Goal: Download file/media

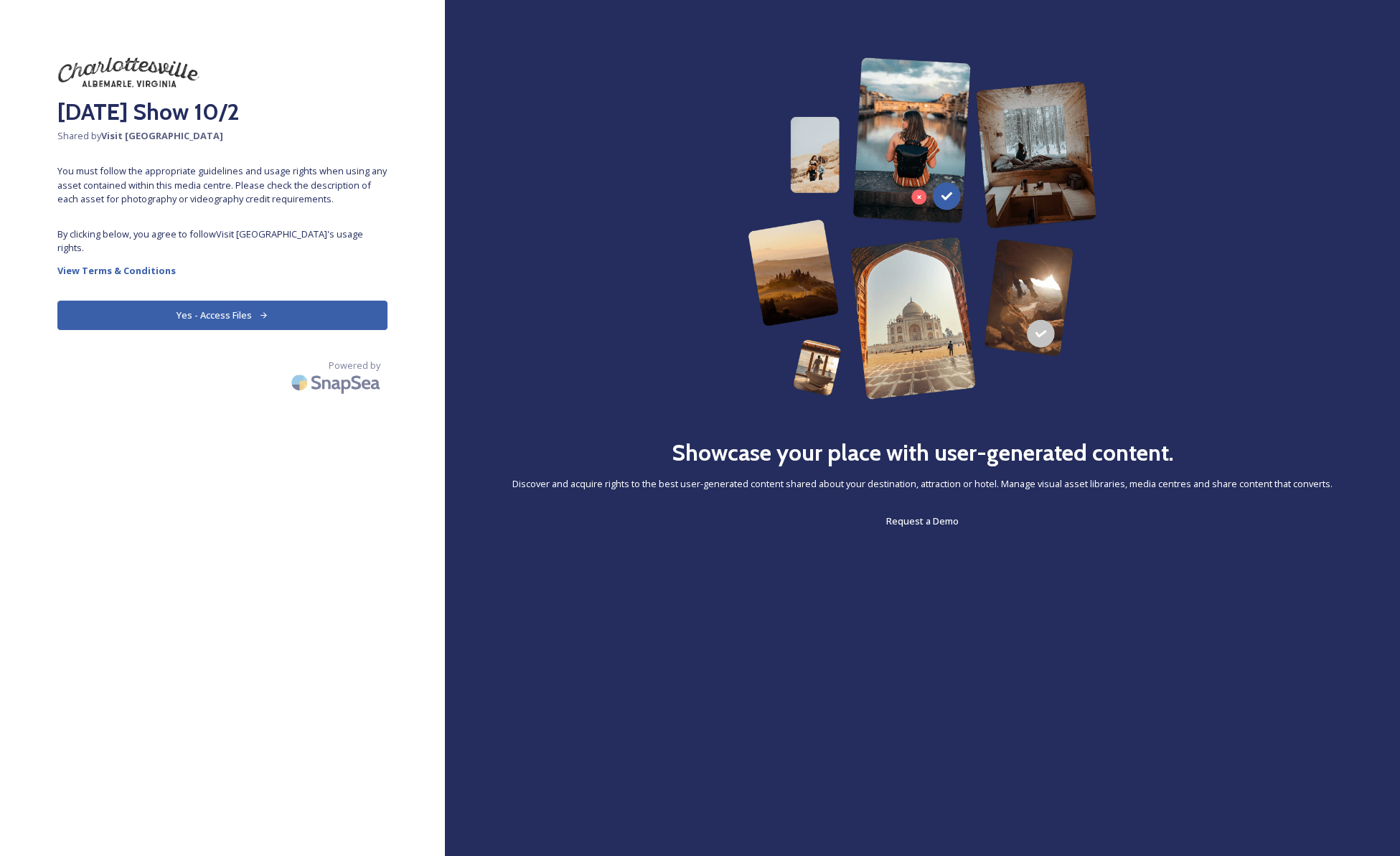
click at [274, 311] on button "Yes - Access Files" at bounding box center [222, 315] width 330 height 29
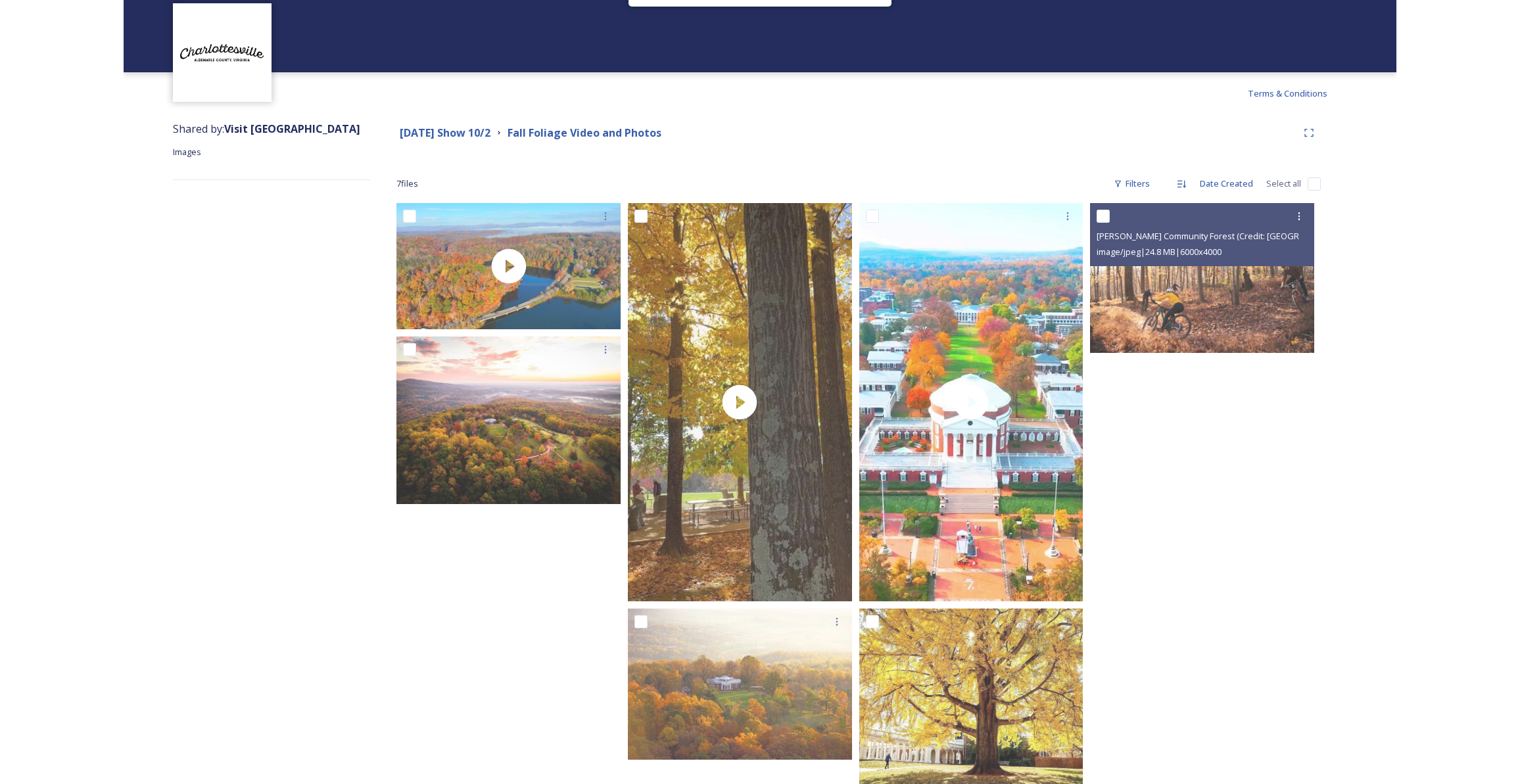
scroll to position [79, 0]
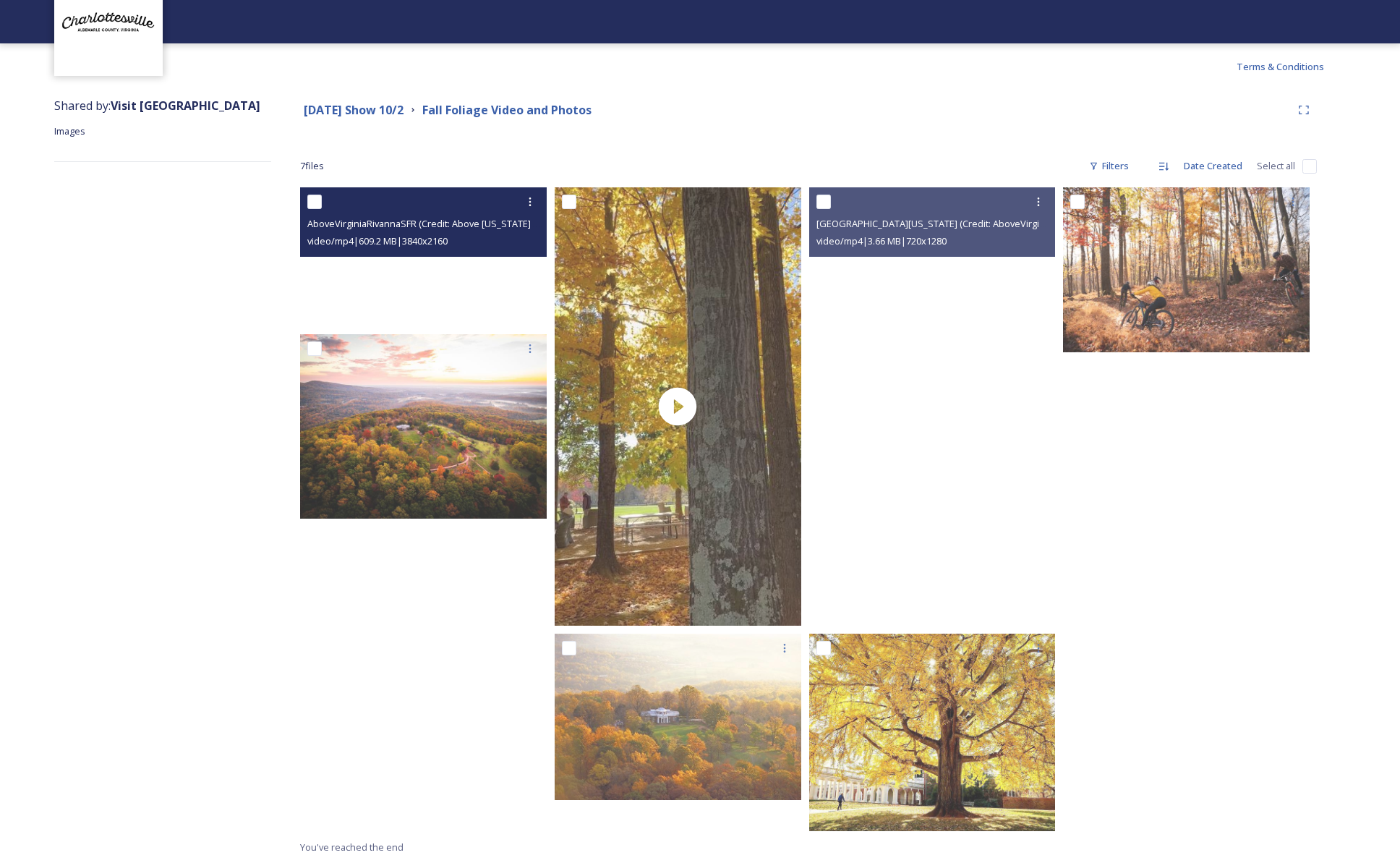
click at [487, 280] on video "AboveVirginiaRivannaSFR (Credit: Above Virginia/Josh Fuhrman" at bounding box center [423, 257] width 247 height 139
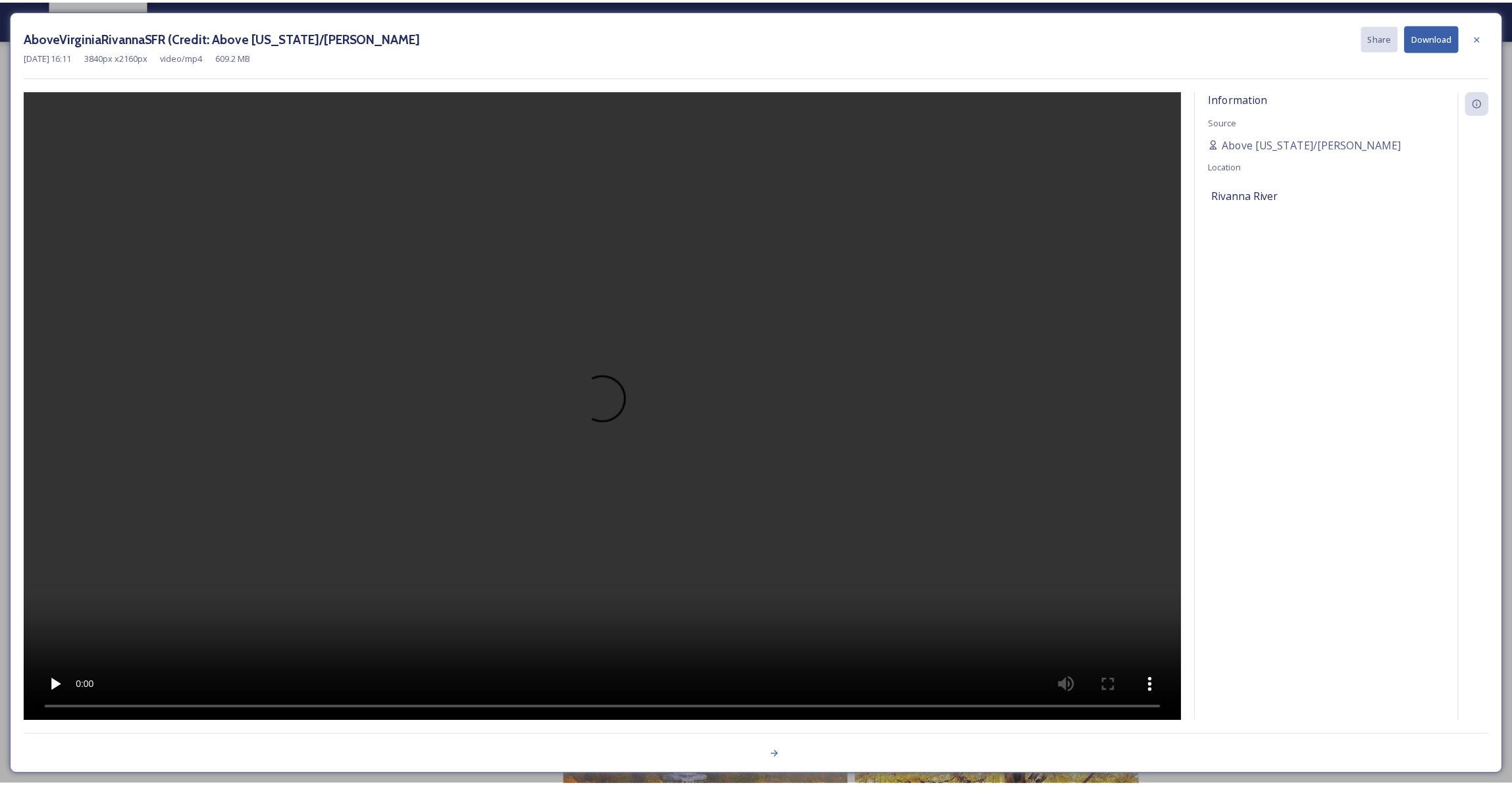
scroll to position [80, 0]
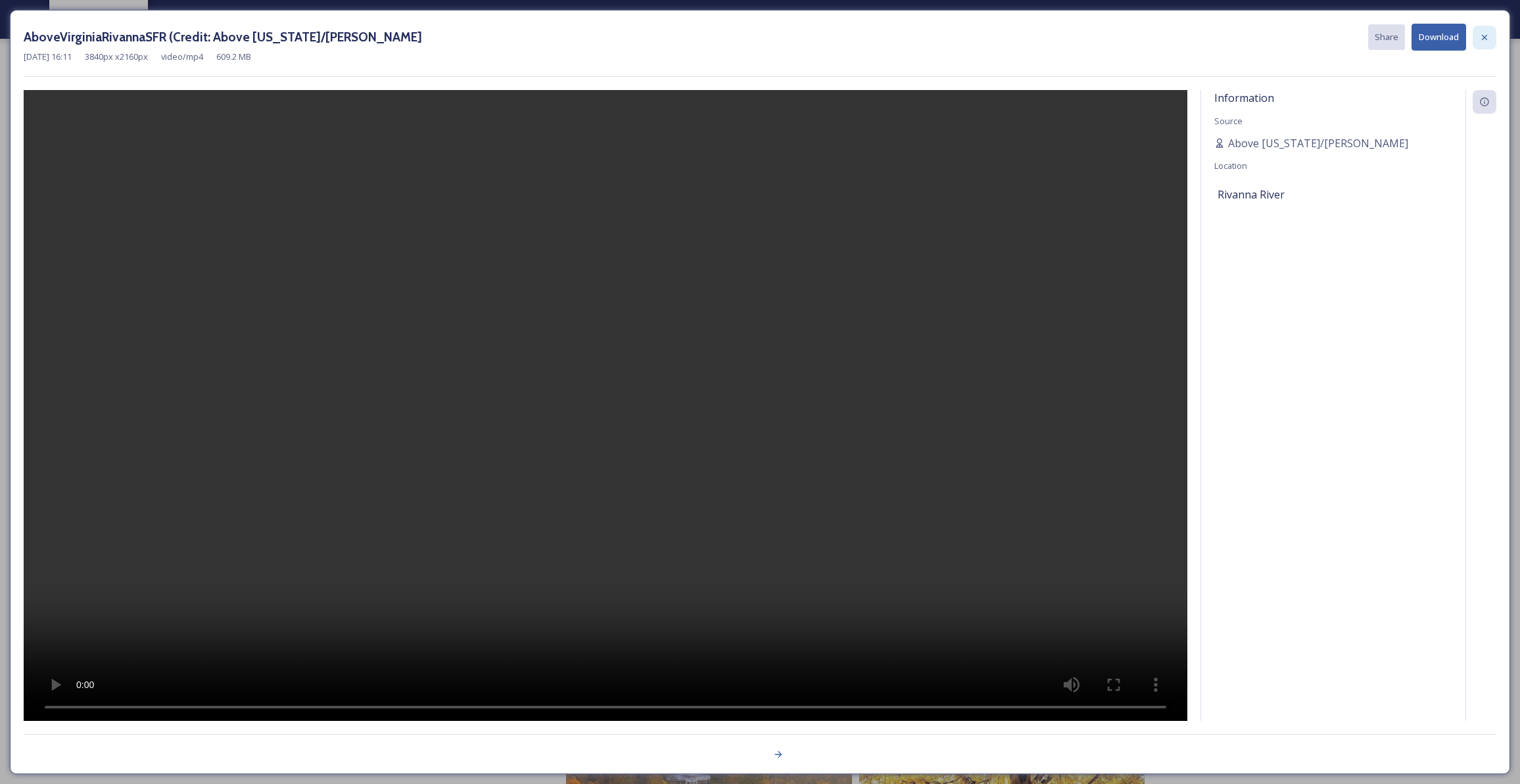
click at [1282, 36] on div at bounding box center [1484, 37] width 24 height 24
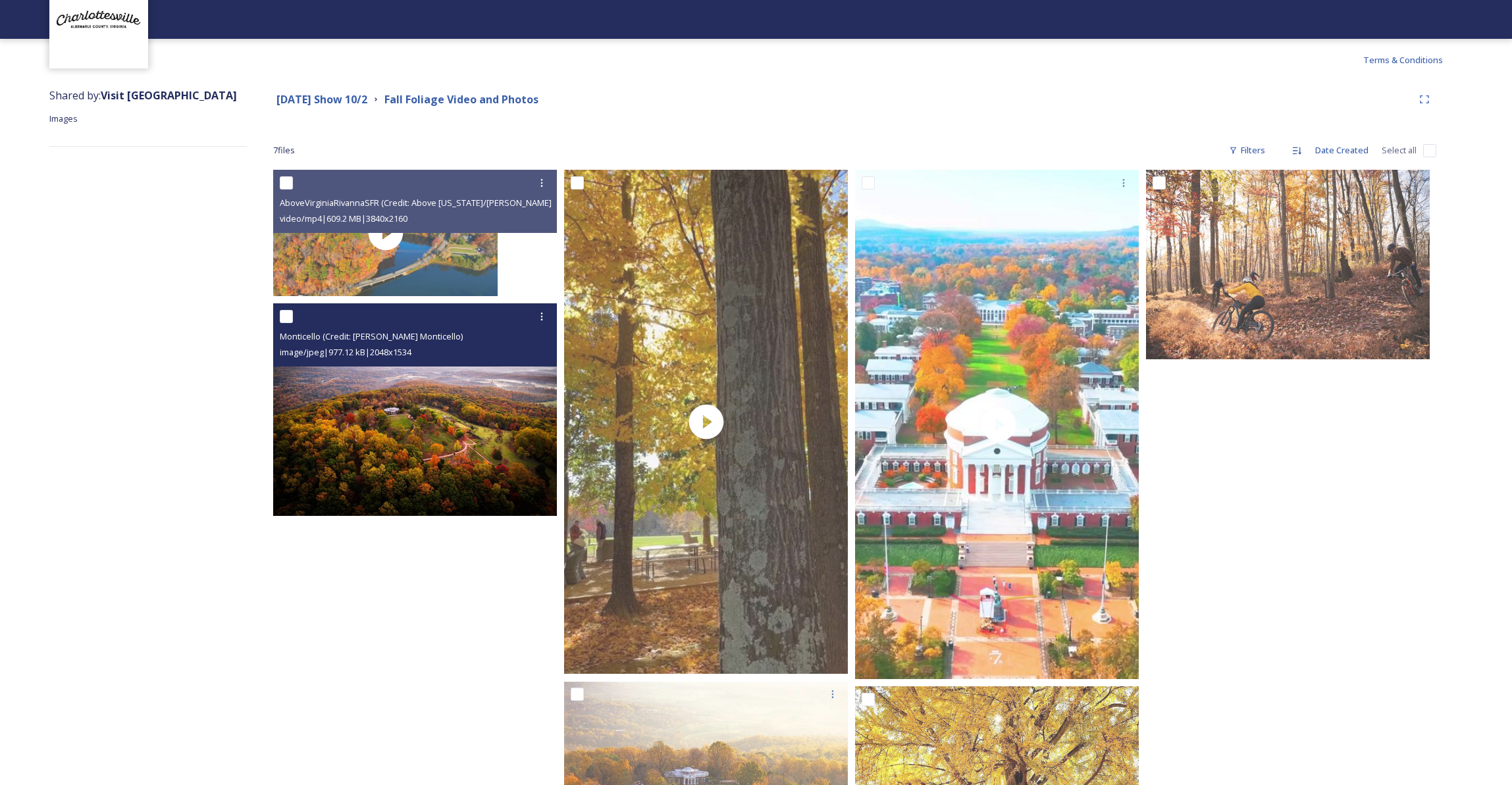
click at [472, 429] on img at bounding box center [415, 409] width 284 height 212
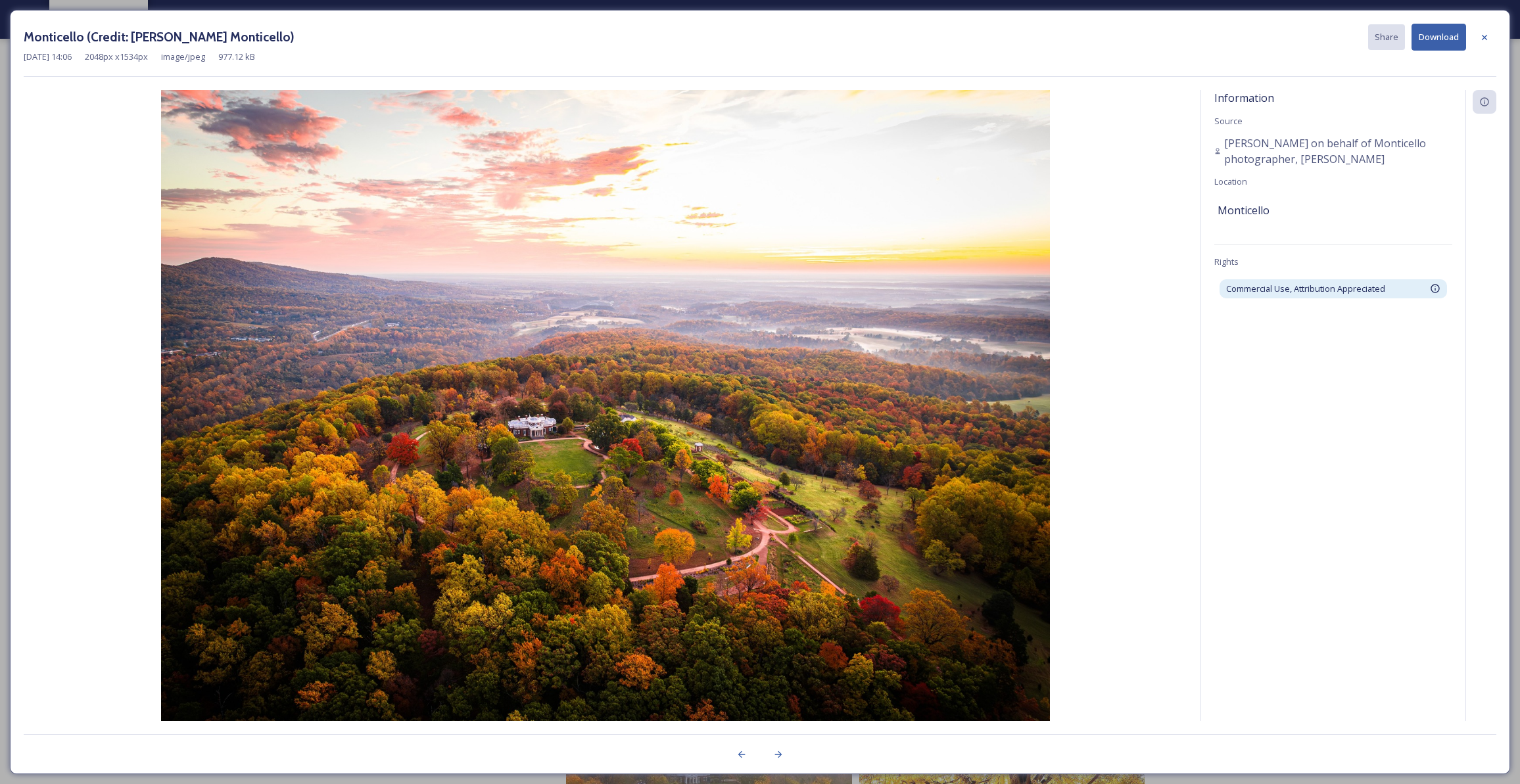
click at [1282, 38] on button "Download" at bounding box center [1439, 37] width 54 height 27
drag, startPoint x: 1361, startPoint y: 162, endPoint x: 1226, endPoint y: 142, distance: 136.5
click at [1226, 142] on span "[PERSON_NAME] on behalf of Monticello photographer, [PERSON_NAME]" at bounding box center [1338, 150] width 228 height 31
copy span "[PERSON_NAME] on behalf of Monticello photographer, [PERSON_NAME]"
click at [1282, 33] on button "Download" at bounding box center [1439, 37] width 54 height 27
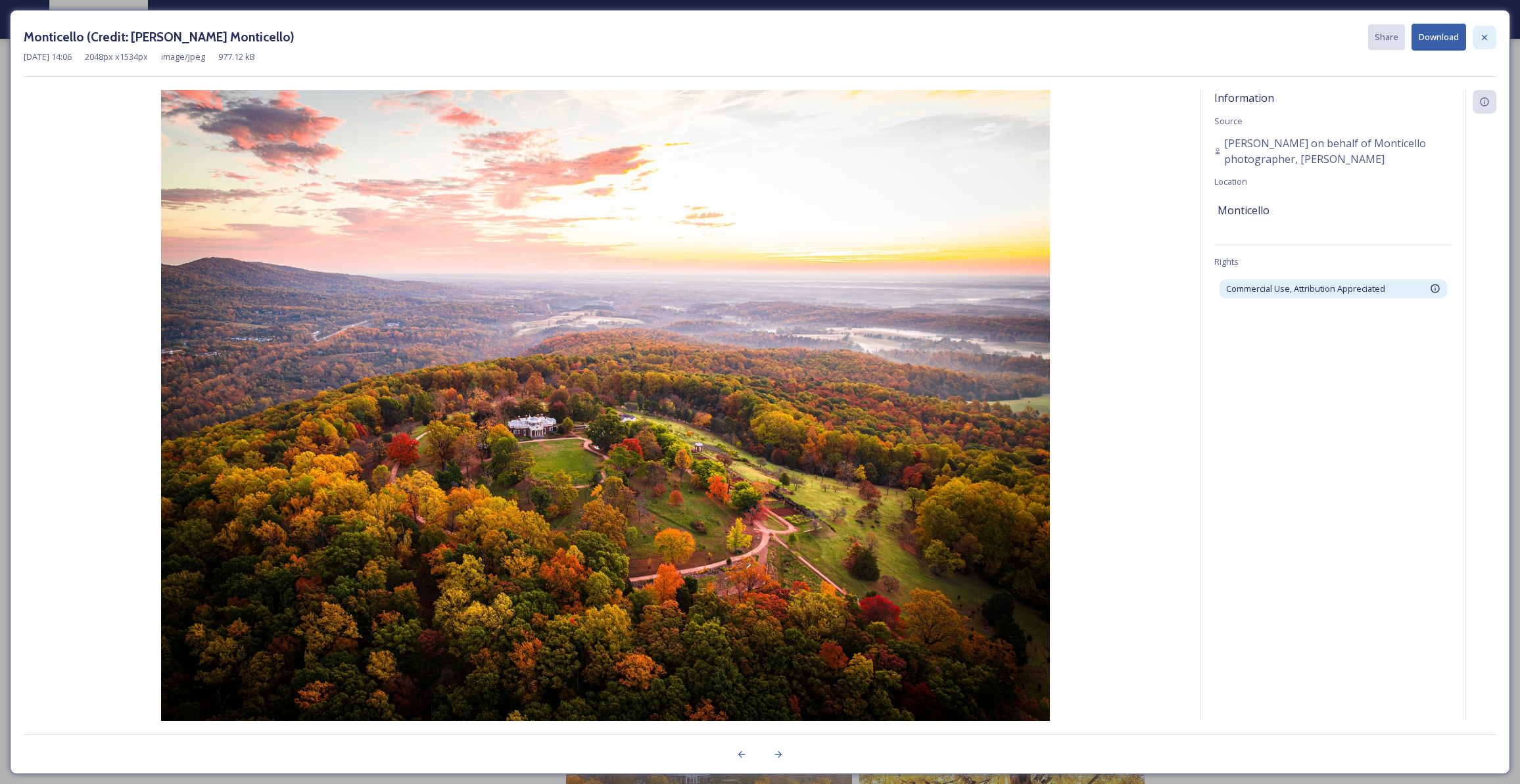
click at [1282, 36] on icon at bounding box center [1484, 37] width 10 height 10
